Goal: Register for event/course

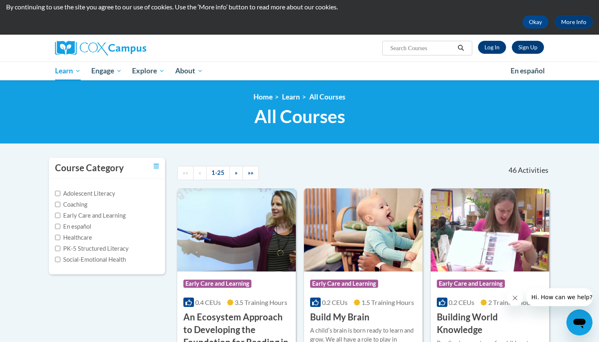
scroll to position [26, 0]
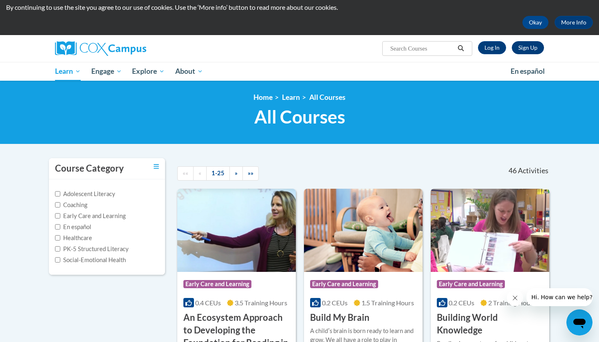
click at [539, 49] on link "Sign Up" at bounding box center [528, 47] width 32 height 13
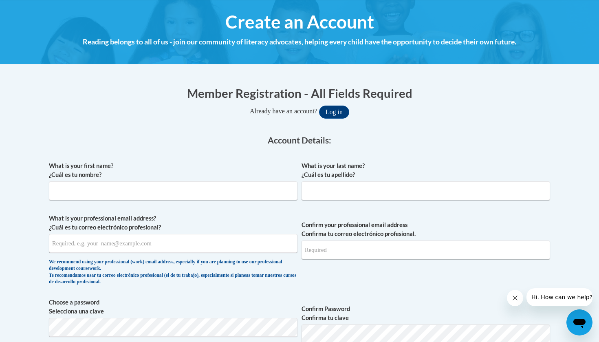
scroll to position [111, 0]
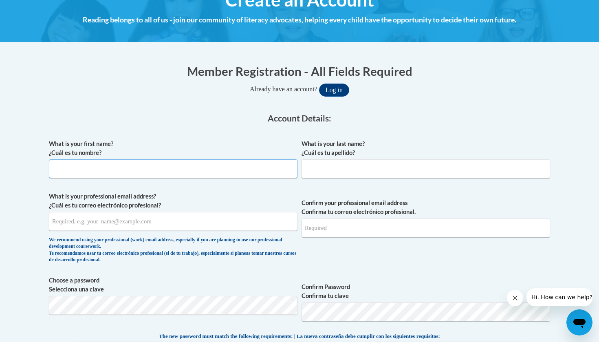
type input "M"
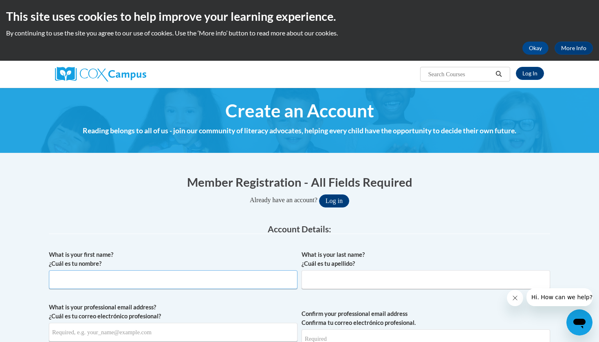
scroll to position [0, 0]
click at [532, 73] on link "Log In" at bounding box center [530, 73] width 28 height 13
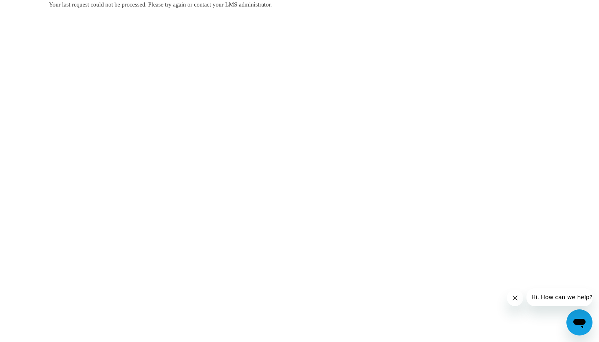
click at [513, 299] on icon "Close message from company" at bounding box center [515, 298] width 7 height 7
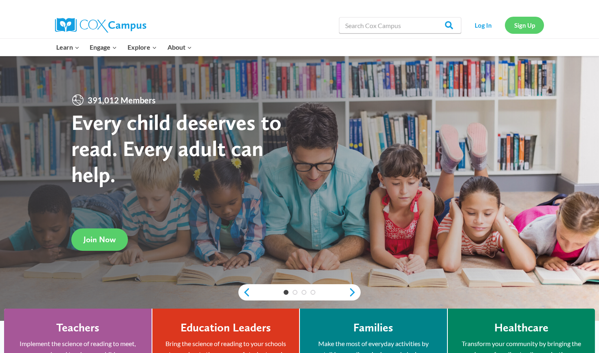
click at [527, 25] on link "Sign Up" at bounding box center [524, 25] width 39 height 17
click at [485, 24] on link "Log In" at bounding box center [482, 25] width 35 height 17
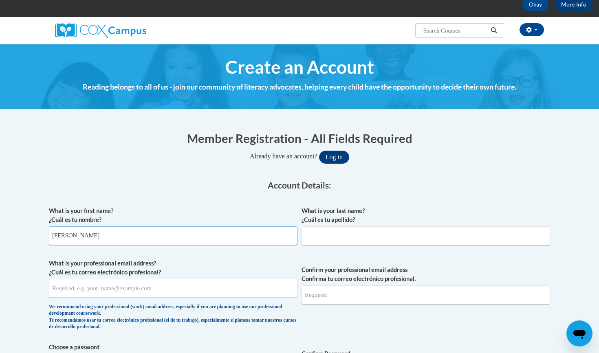
type input "Michelle"
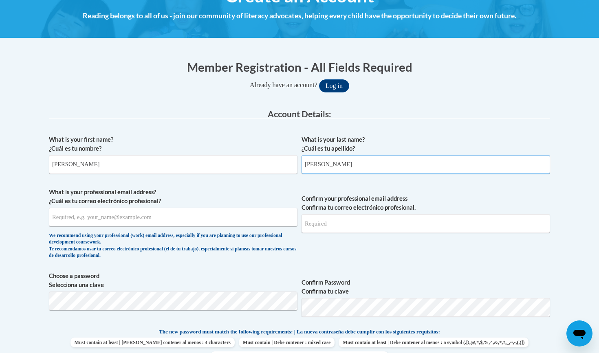
scroll to position [120, 0]
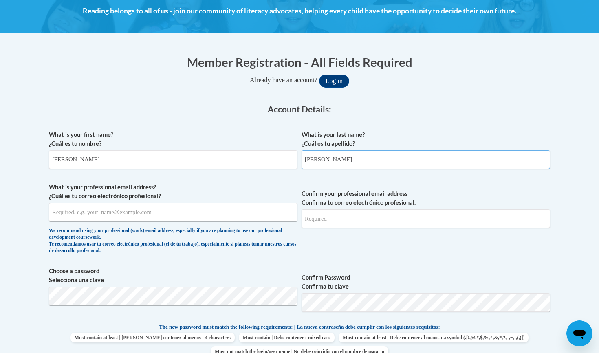
type input "Coria"
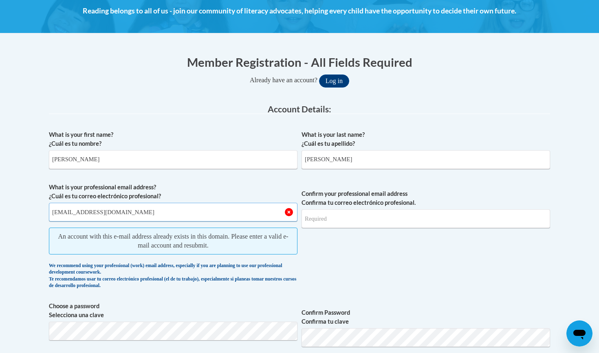
type input "coriams@icloud.com"
type input "C"
type input "coriams@icloud.com"
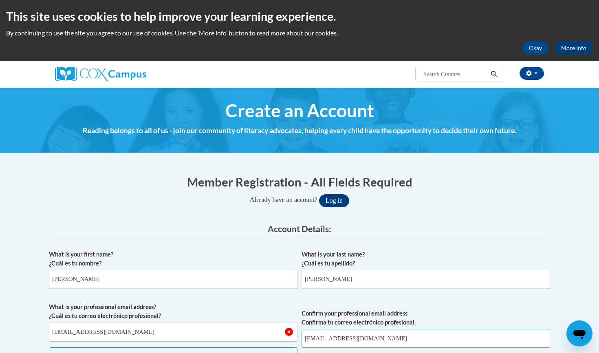
scroll to position [0, 0]
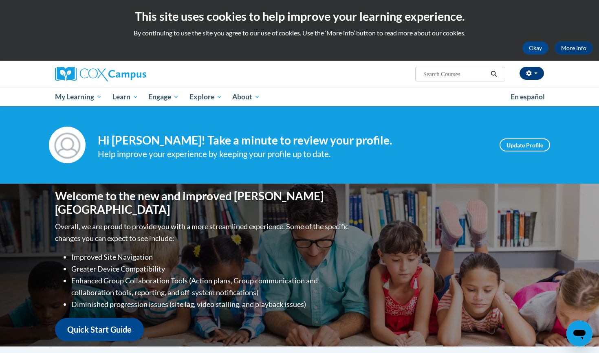
click at [535, 76] on button "button" at bounding box center [531, 73] width 24 height 13
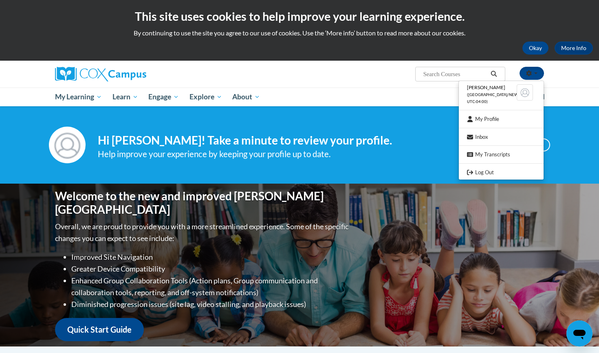
click at [559, 82] on div "[PERSON_NAME] ([GEOGRAPHIC_DATA]/New_York UTC-04:00) My Profile Inbox My Transc…" at bounding box center [299, 84] width 599 height 46
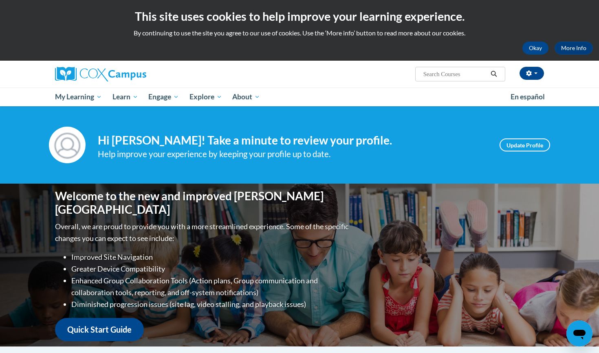
click at [468, 73] on input "Search..." at bounding box center [454, 74] width 65 height 10
type input "early literacy"
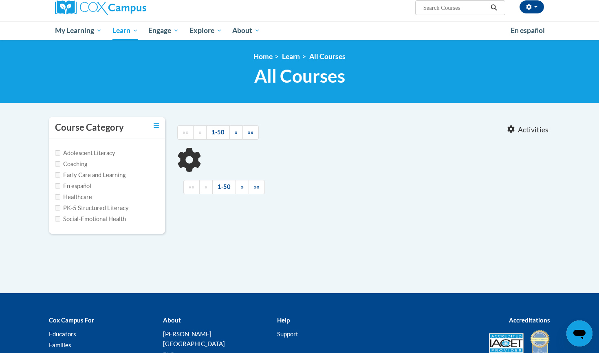
type input "early literacy"
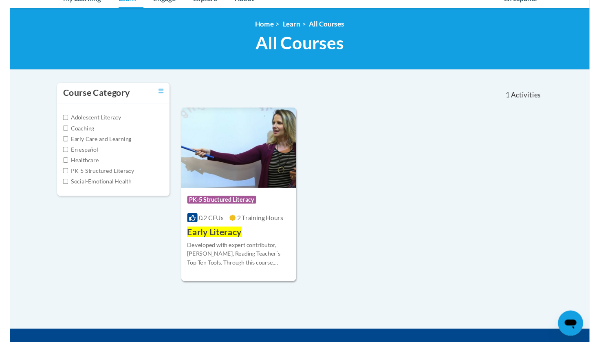
scroll to position [104, 0]
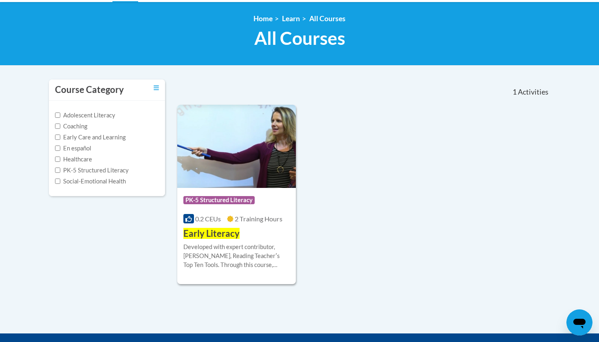
click at [253, 207] on div "Course Category: PK-5 Structured Literacy" at bounding box center [236, 201] width 106 height 18
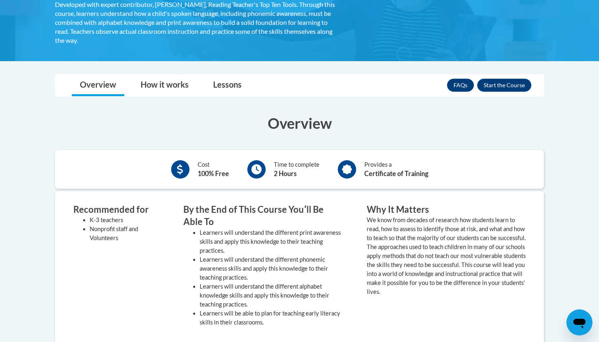
scroll to position [170, 0]
click at [519, 85] on button "Enroll" at bounding box center [504, 85] width 54 height 13
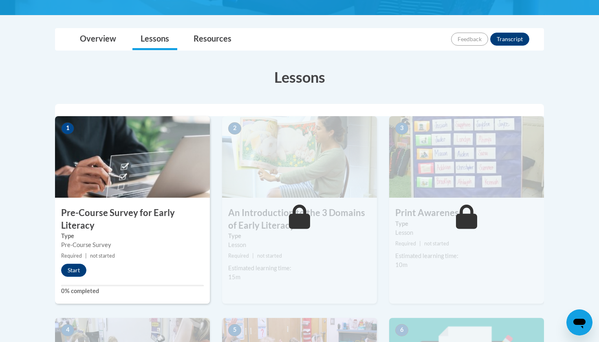
scroll to position [172, 0]
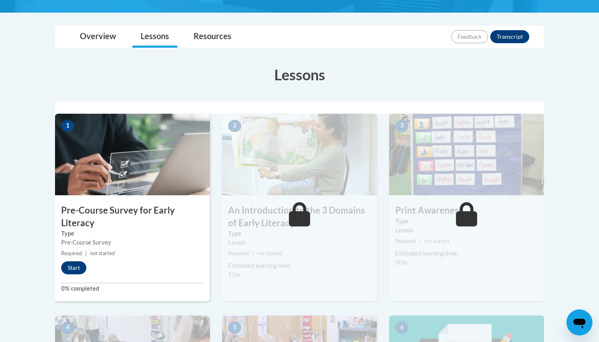
click at [75, 269] on button "Start" at bounding box center [73, 267] width 25 height 13
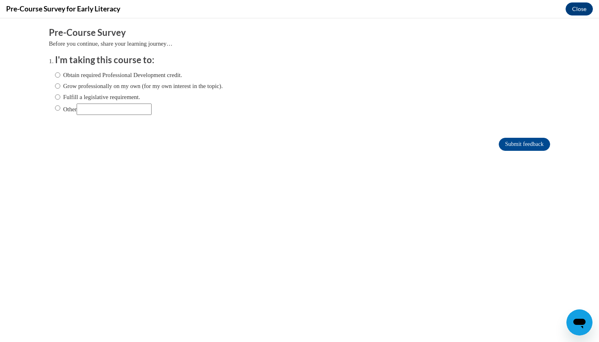
scroll to position [0, 0]
click at [100, 83] on label "Grow professionally on my own (for my own interest in the topic)." at bounding box center [139, 85] width 168 height 9
click at [60, 83] on input "Grow professionally on my own (for my own interest in the topic)." at bounding box center [57, 85] width 5 height 9
radio input "true"
click at [526, 146] on input "Submit feedback" at bounding box center [524, 144] width 51 height 13
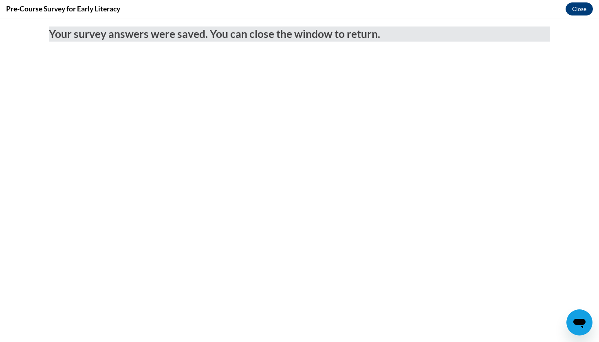
click at [580, 10] on button "Close" at bounding box center [579, 8] width 27 height 13
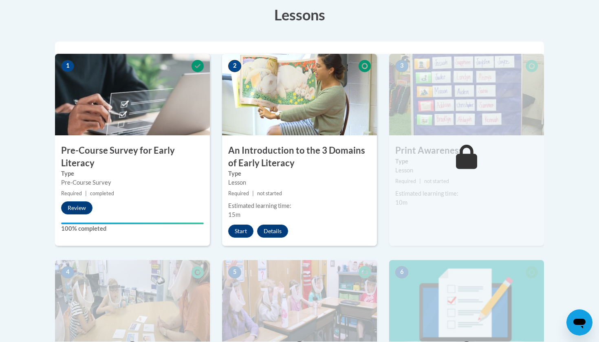
scroll to position [234, 0]
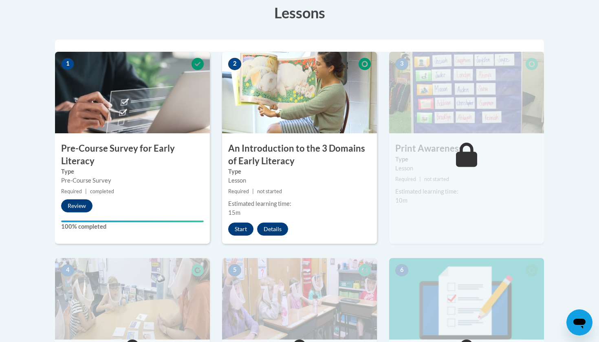
click at [243, 228] on button "Start" at bounding box center [240, 228] width 25 height 13
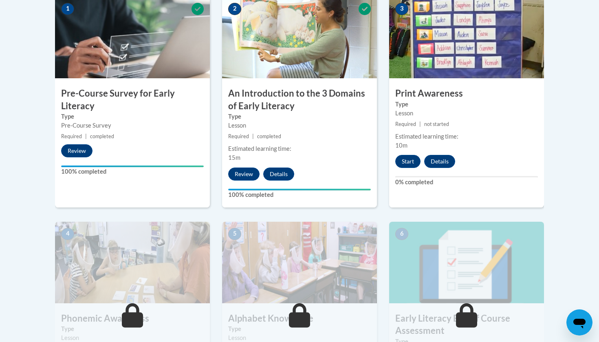
scroll to position [285, 0]
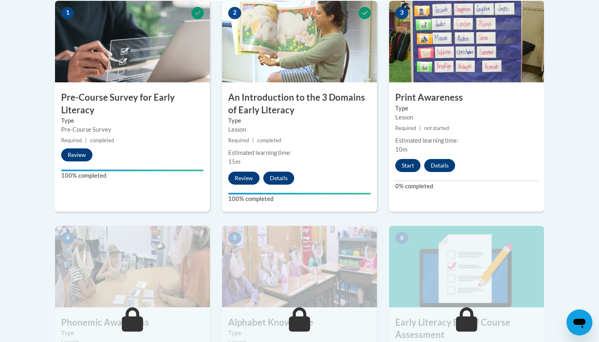
click at [407, 168] on button "Start" at bounding box center [407, 165] width 25 height 13
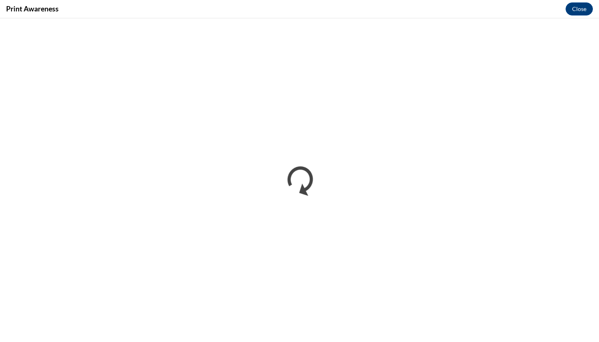
scroll to position [0, 0]
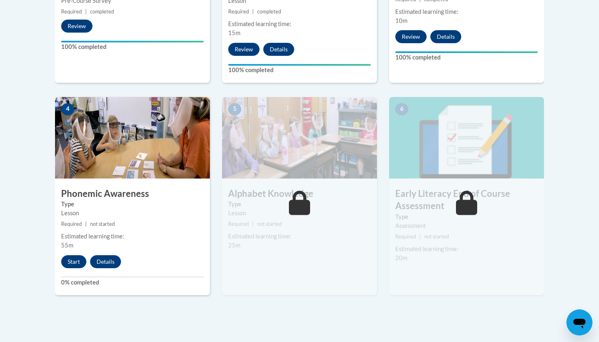
scroll to position [427, 0]
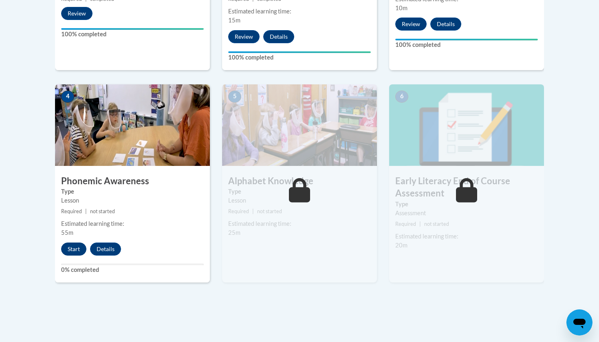
click at [73, 249] on button "Start" at bounding box center [73, 248] width 25 height 13
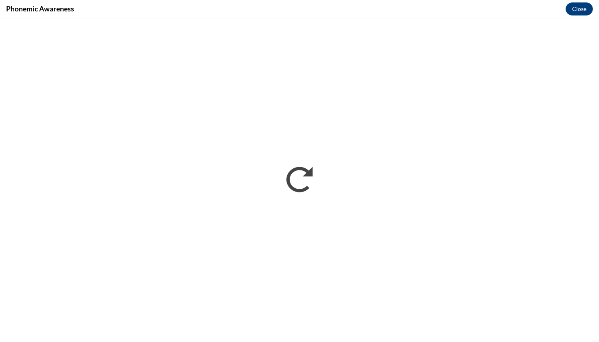
scroll to position [0, 0]
